Goal: Navigation & Orientation: Find specific page/section

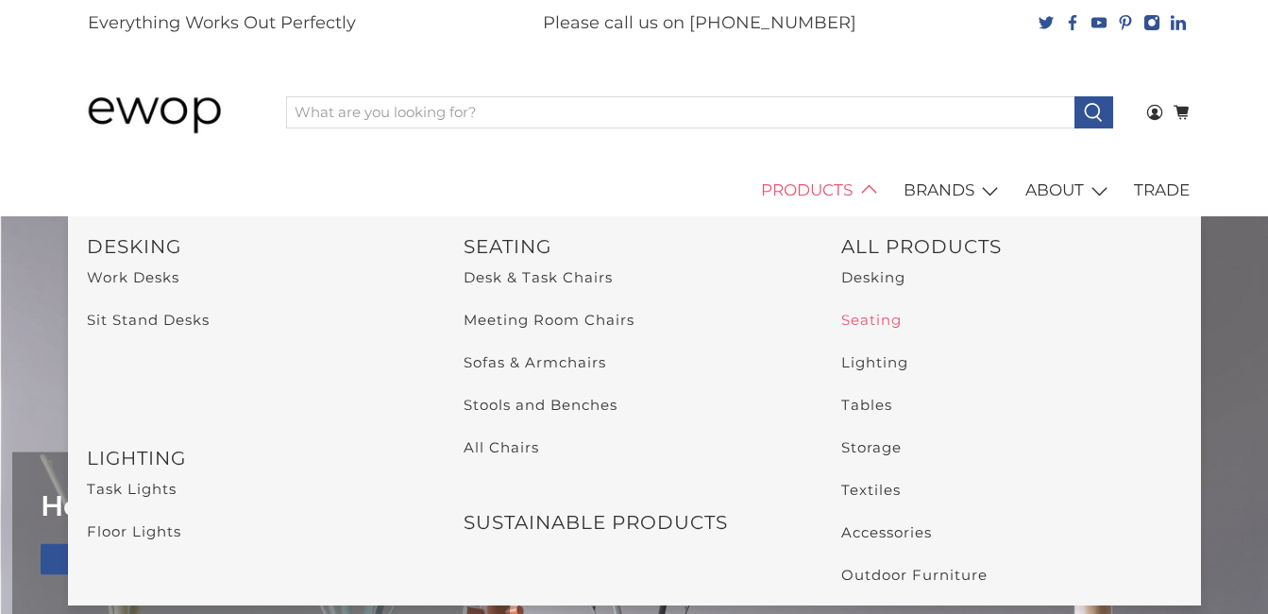
click at [862, 315] on link "Seating" at bounding box center [871, 320] width 60 height 18
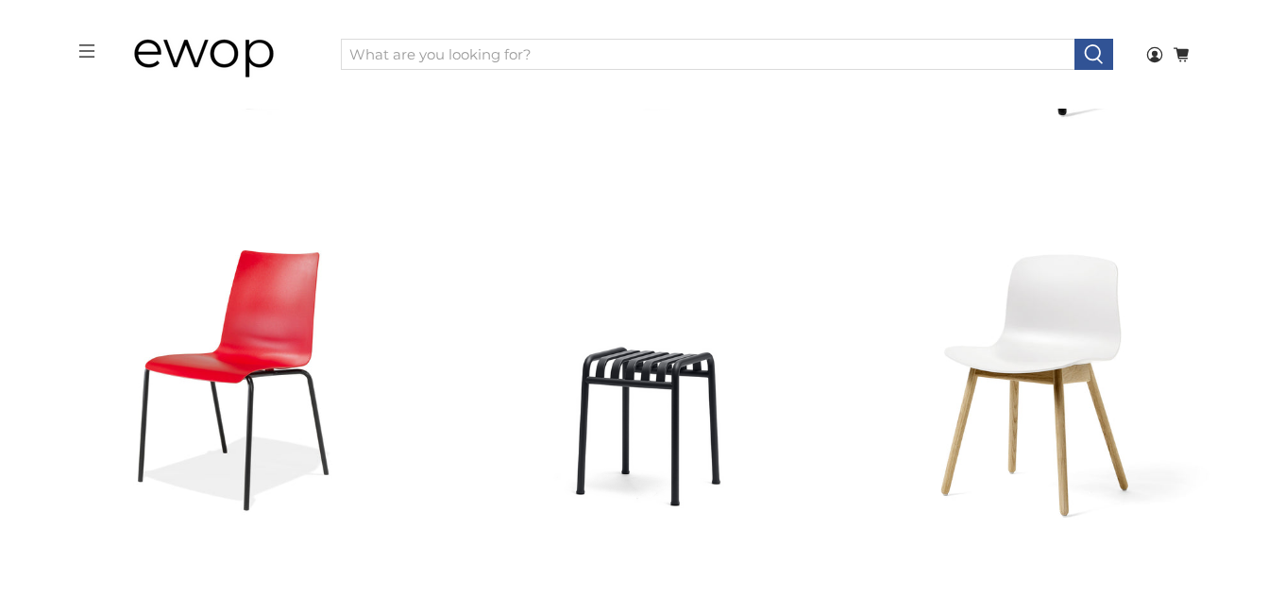
scroll to position [1061, 0]
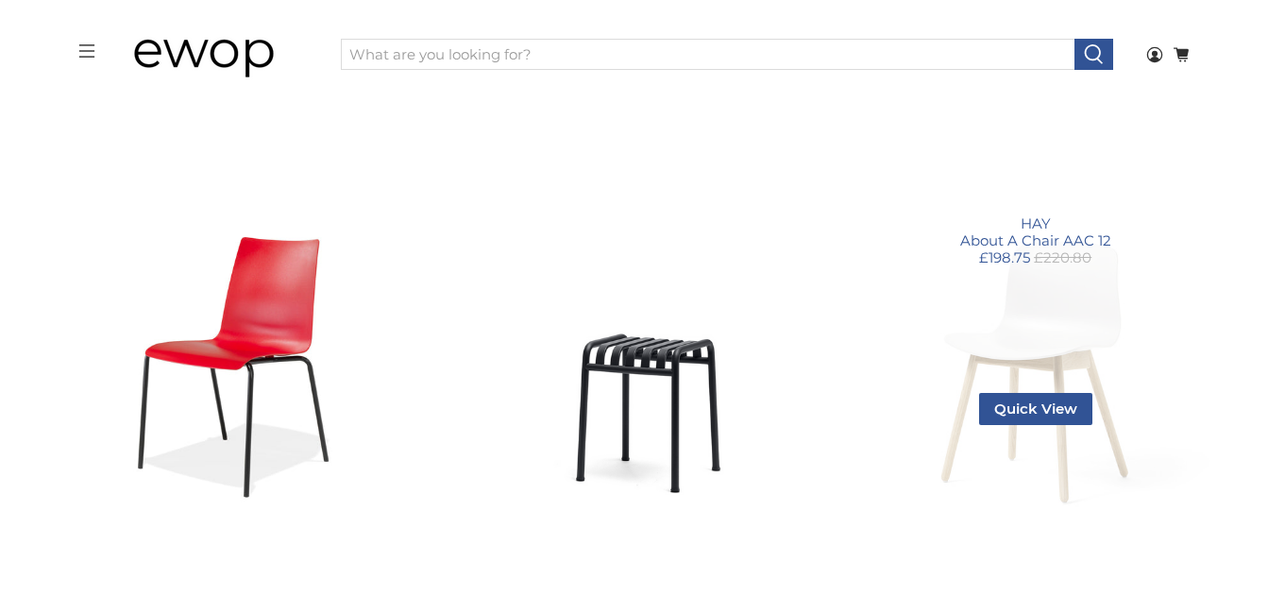
click at [1081, 387] on link "About A Chair AAC 12" at bounding box center [1035, 316] width 382 height 382
